Goal: Transaction & Acquisition: Purchase product/service

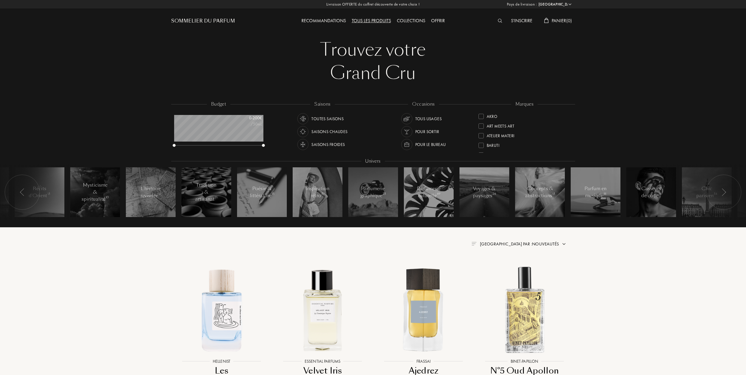
select select "FR"
click at [479, 133] on div at bounding box center [480, 135] width 5 height 5
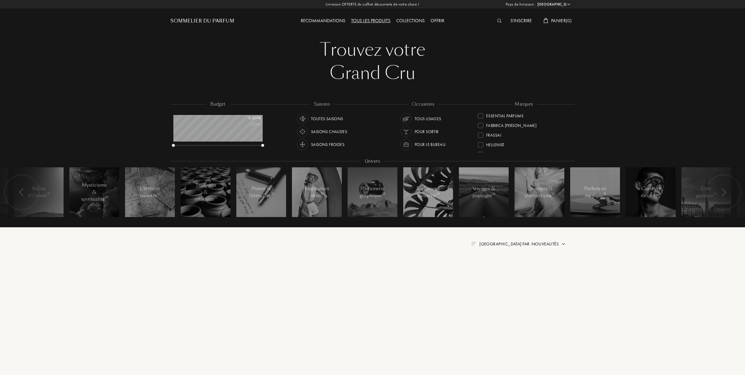
scroll to position [0, 0]
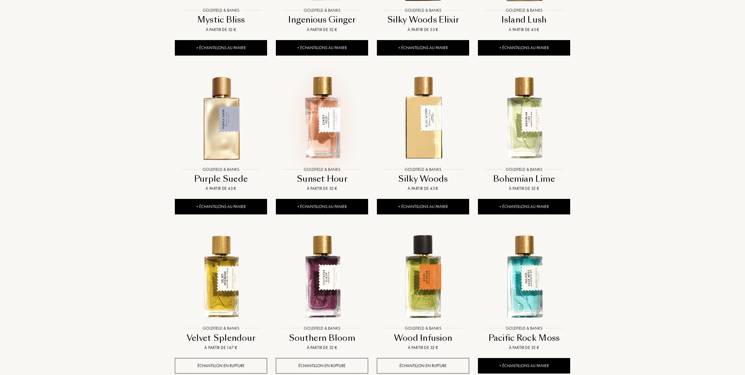
scroll to position [429, 0]
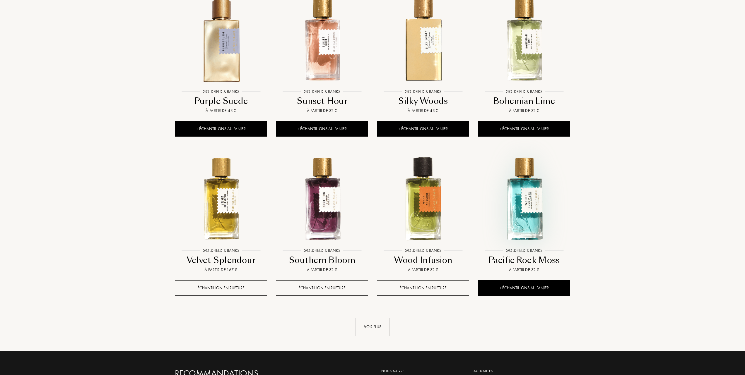
click at [523, 218] on img at bounding box center [523, 198] width 91 height 91
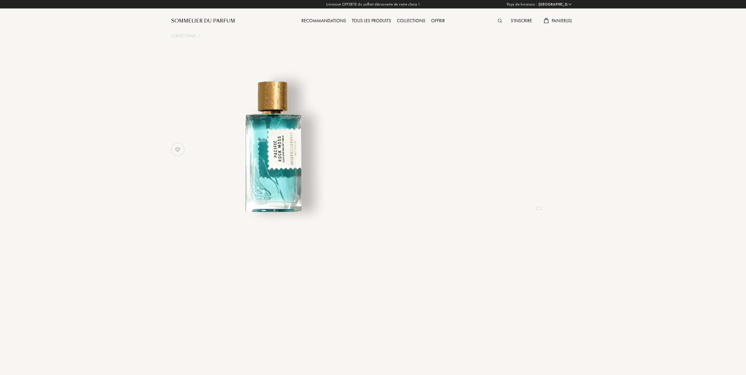
select select "FR"
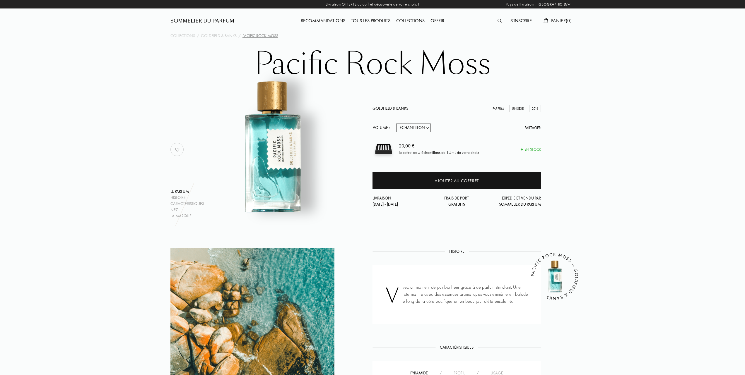
click at [428, 127] on select "Echantillon 10mL 50mL 100mL" at bounding box center [413, 127] width 34 height 9
select select "1"
click at [396, 123] on select "Echantillon 10mL 50mL 100mL" at bounding box center [413, 127] width 34 height 9
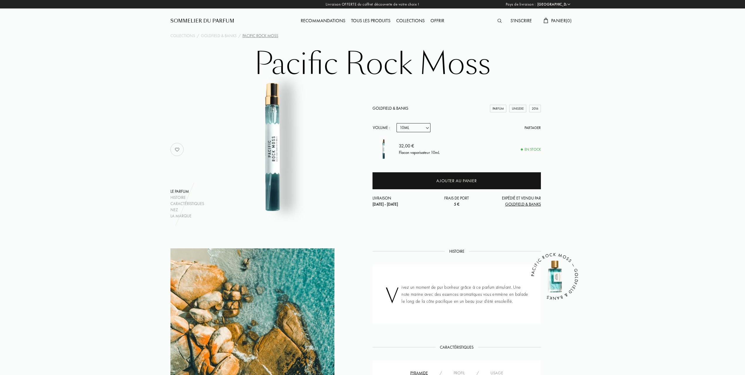
select select "1"
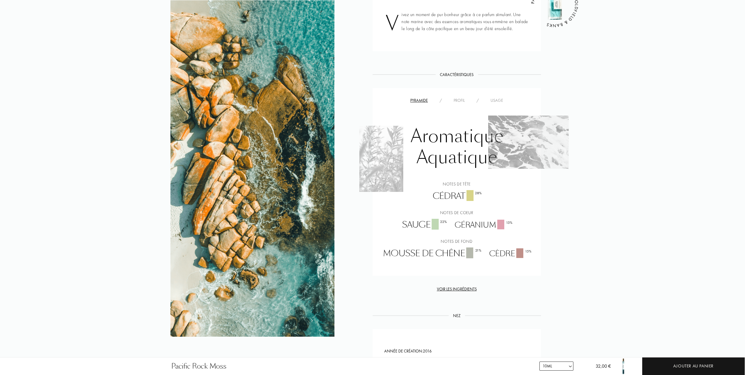
scroll to position [273, 0]
click at [497, 101] on div "Usage" at bounding box center [496, 100] width 24 height 6
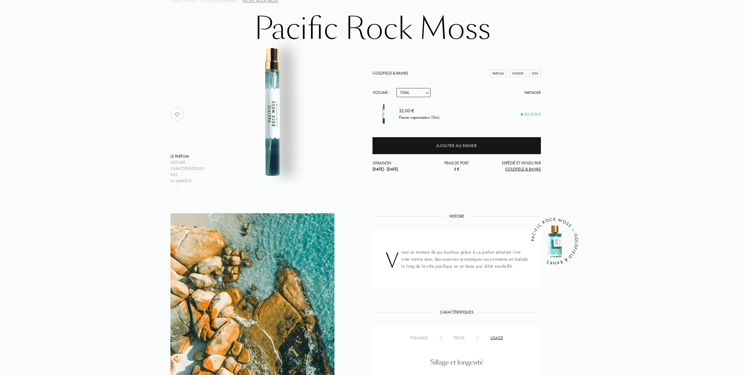
scroll to position [0, 0]
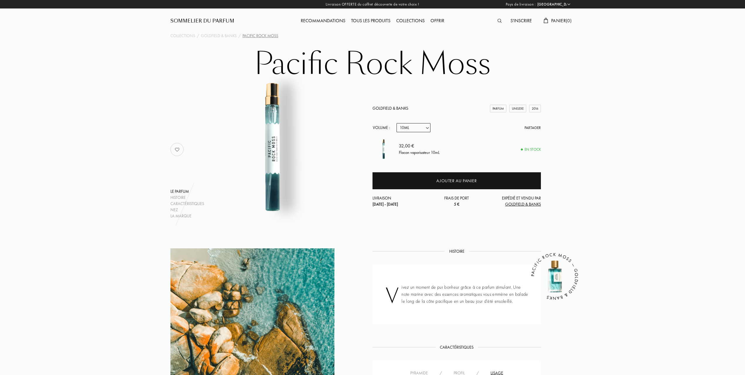
click at [367, 20] on div "Tous les produits" at bounding box center [370, 21] width 45 height 8
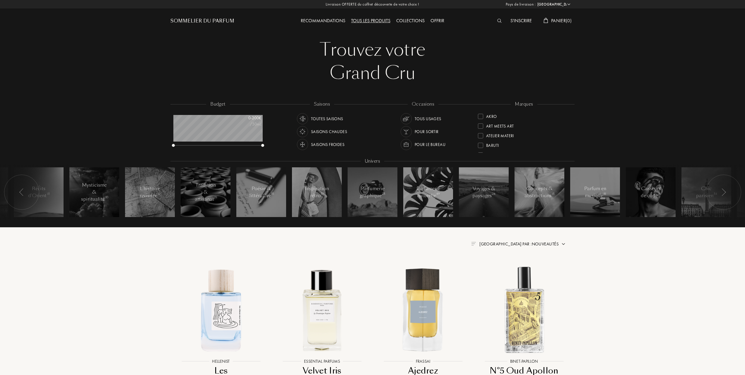
select select "FR"
click at [478, 131] on div "Olibanum" at bounding box center [492, 133] width 29 height 8
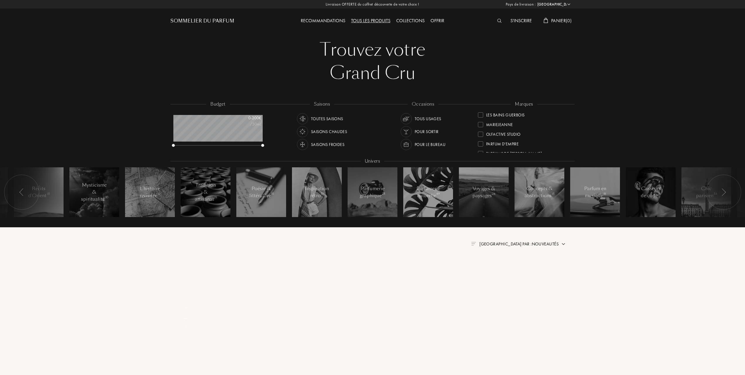
scroll to position [0, 0]
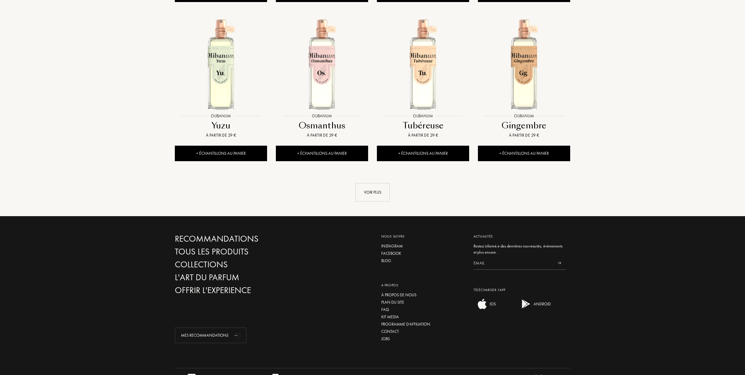
scroll to position [585, 0]
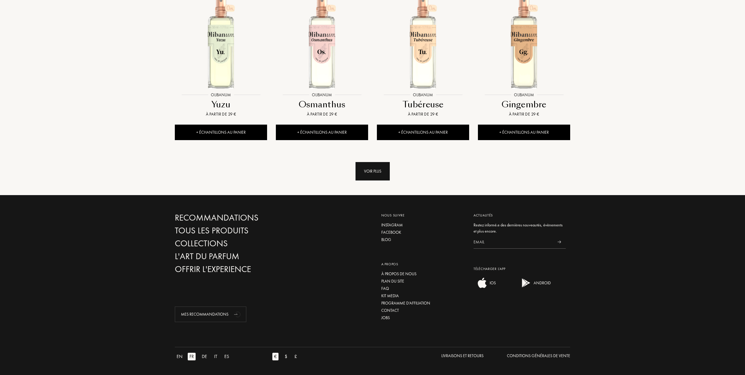
click at [368, 170] on div "Voir plus" at bounding box center [372, 171] width 34 height 18
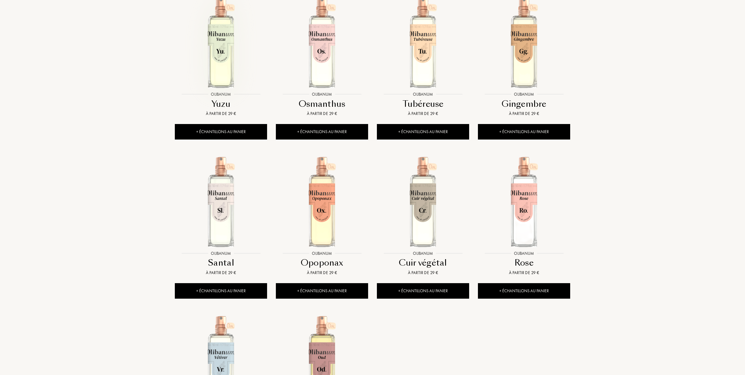
click at [214, 67] on img at bounding box center [220, 42] width 91 height 91
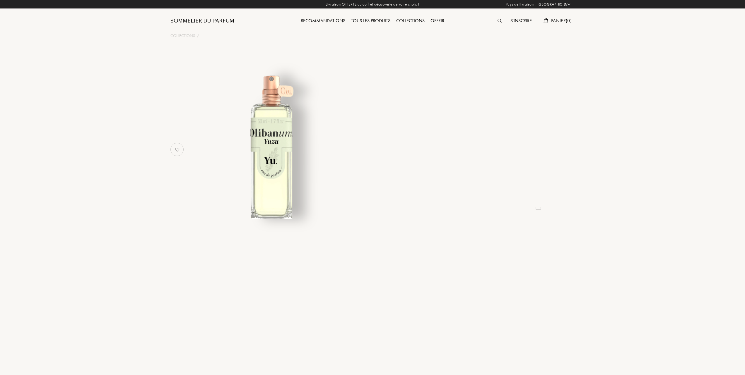
select select "FR"
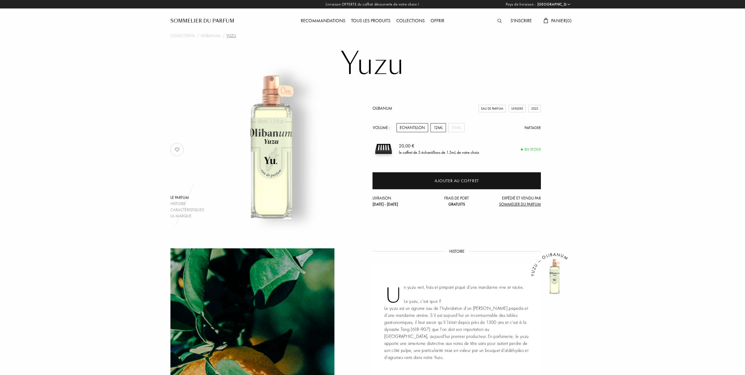
click at [439, 126] on div "12mL" at bounding box center [438, 127] width 16 height 9
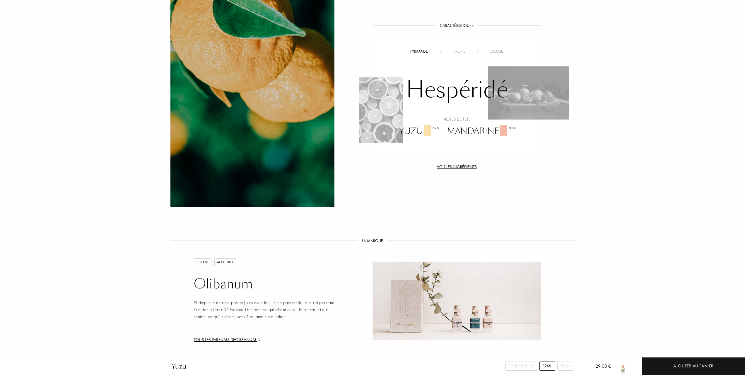
scroll to position [273, 0]
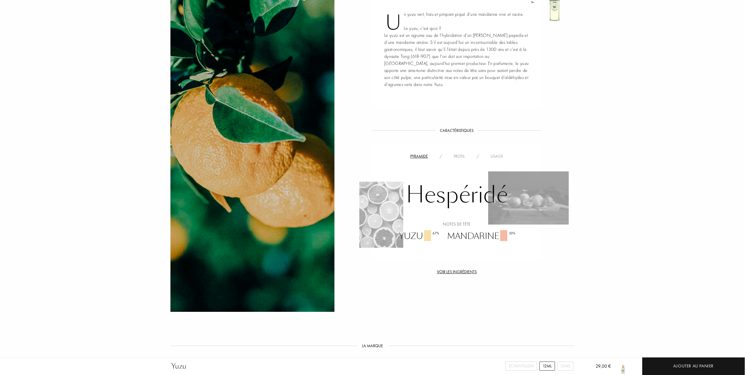
click at [500, 153] on div "Usage" at bounding box center [496, 156] width 24 height 6
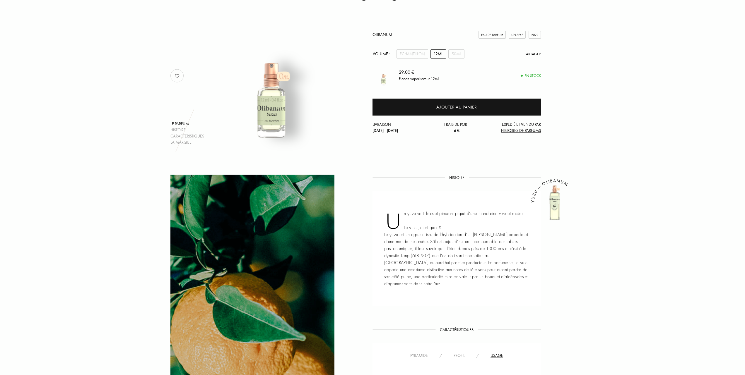
scroll to position [0, 0]
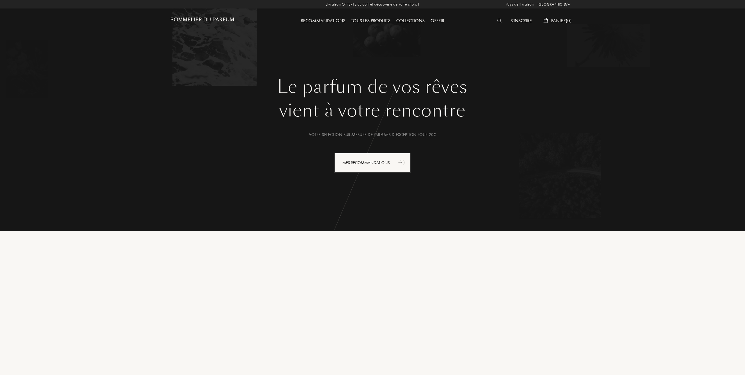
select select "FR"
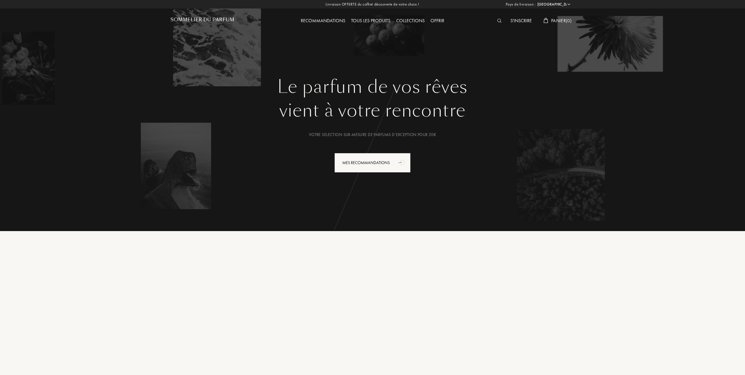
click at [373, 22] on div "Tous les produits" at bounding box center [370, 21] width 45 height 8
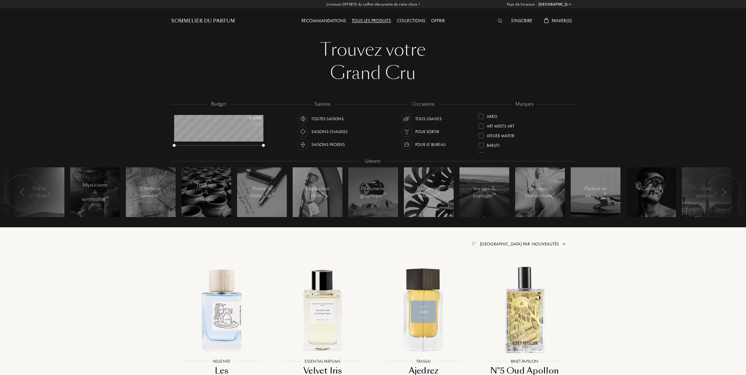
select select "FR"
click at [480, 142] on div at bounding box center [480, 143] width 5 height 5
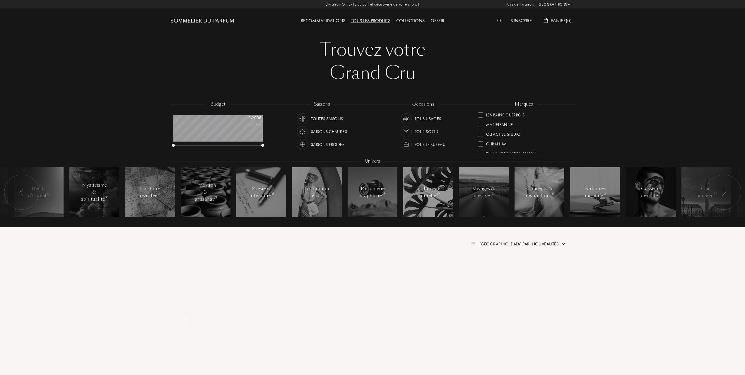
scroll to position [0, 0]
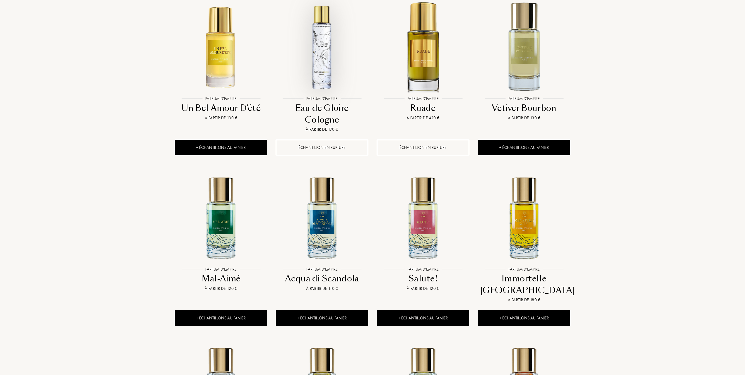
scroll to position [273, 0]
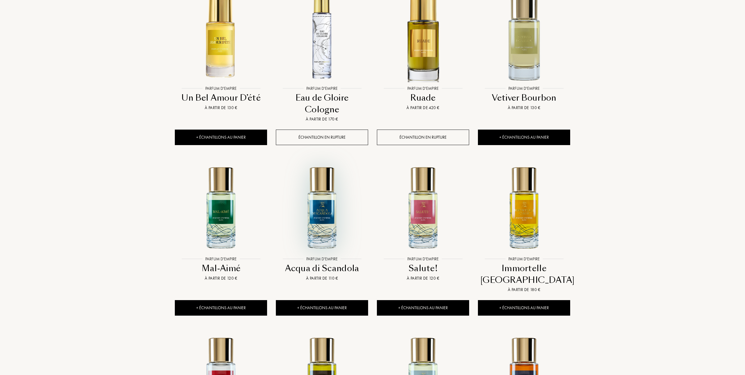
click at [325, 210] on img at bounding box center [321, 207] width 91 height 91
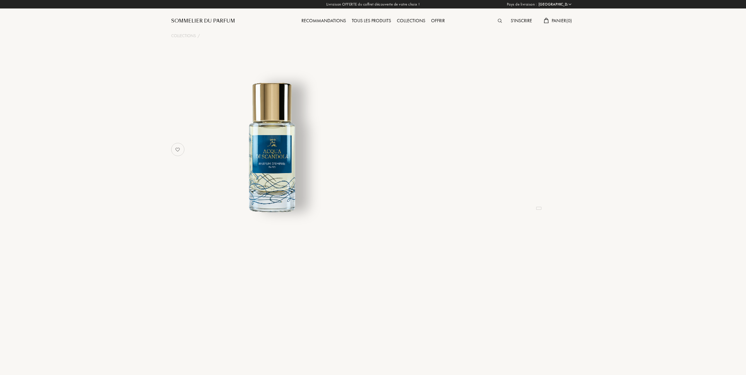
select select "FR"
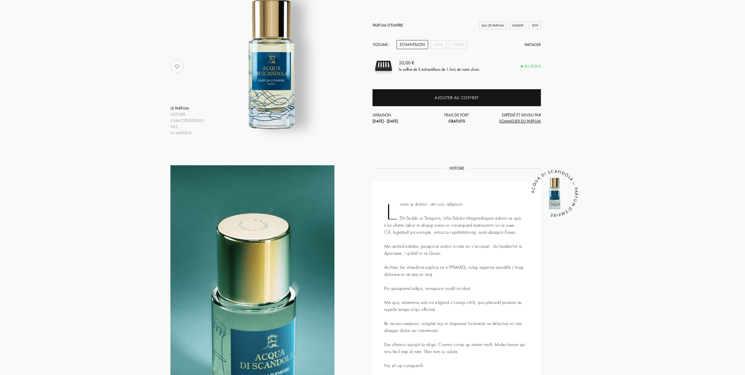
scroll to position [39, 0]
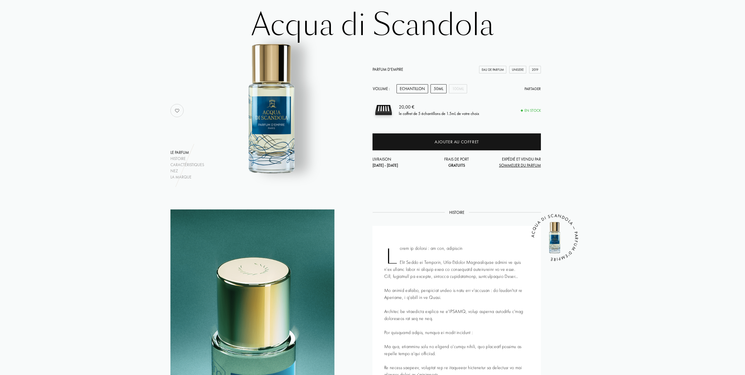
click at [441, 87] on div "50mL" at bounding box center [438, 88] width 16 height 9
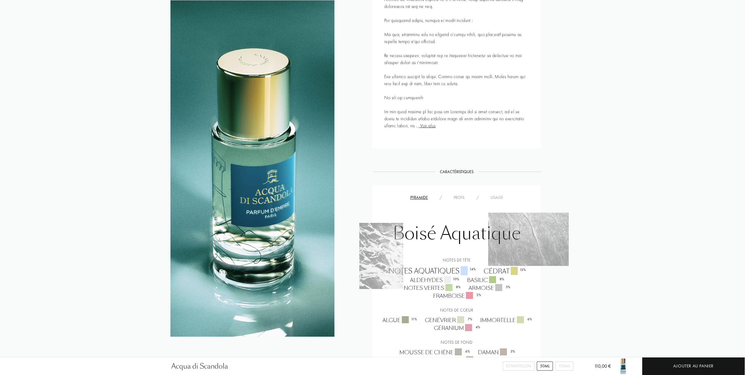
scroll to position [390, 0]
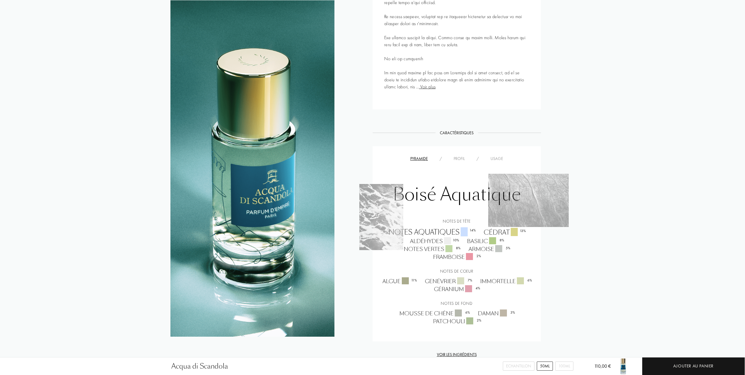
click at [497, 157] on div "Usage" at bounding box center [496, 159] width 24 height 6
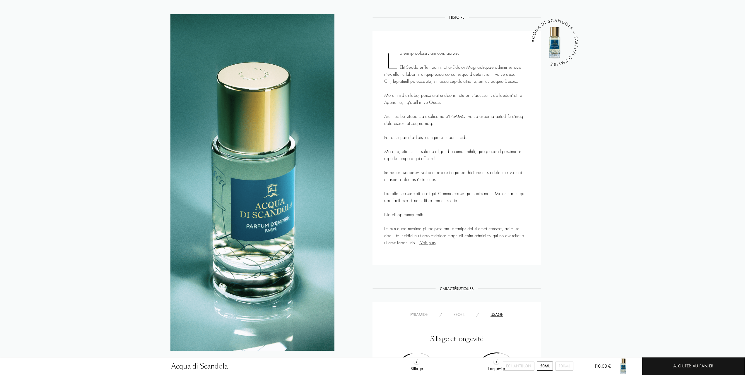
scroll to position [273, 0]
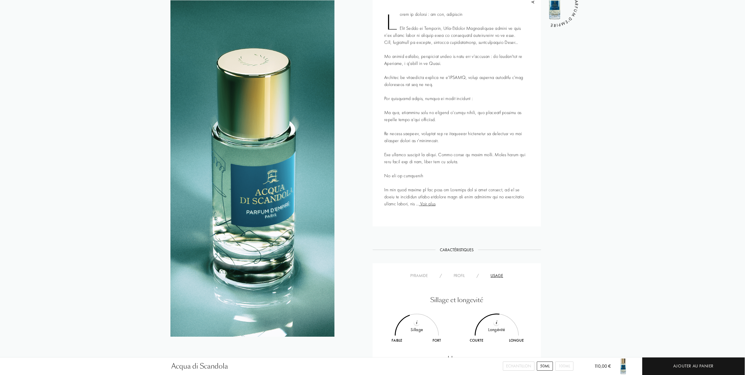
click at [435, 205] on span "Voir plus" at bounding box center [427, 204] width 16 height 6
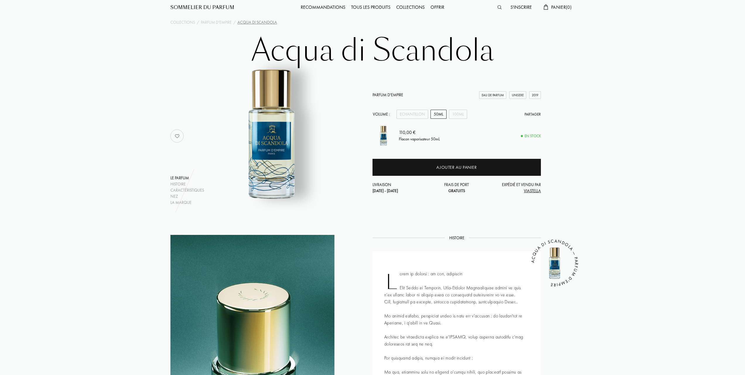
scroll to position [0, 0]
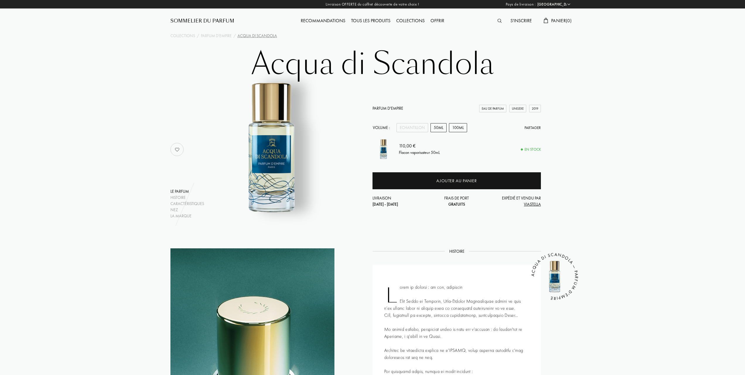
click at [461, 126] on div "100mL" at bounding box center [458, 127] width 18 height 9
click at [435, 126] on div "50mL" at bounding box center [438, 127] width 16 height 9
click at [458, 125] on div "100mL" at bounding box center [458, 127] width 18 height 9
click at [442, 128] on div "50mL" at bounding box center [438, 127] width 16 height 9
